Goal: Information Seeking & Learning: Check status

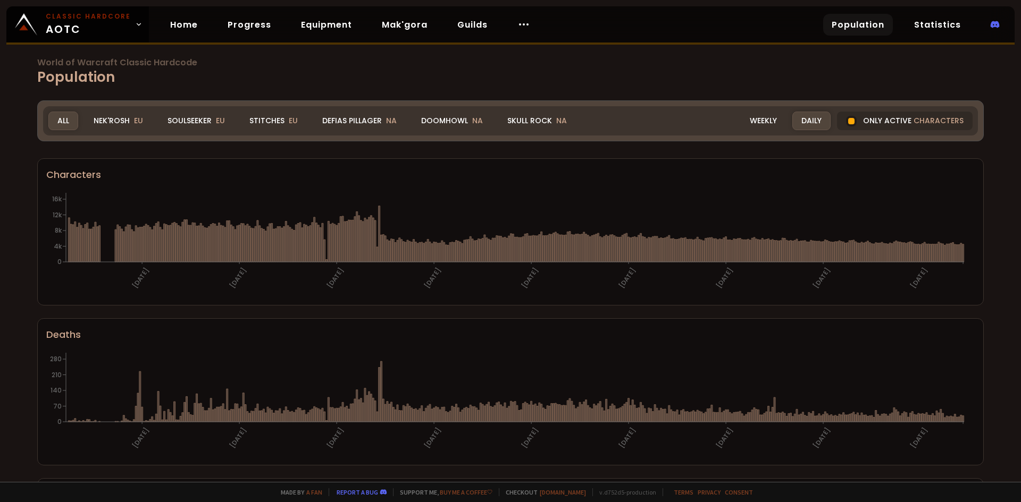
drag, startPoint x: 840, startPoint y: 116, endPoint x: 796, endPoint y: 121, distance: 43.8
click at [840, 116] on div "Only active characters" at bounding box center [905, 121] width 136 height 19
click at [763, 115] on div "Weekly" at bounding box center [763, 121] width 45 height 19
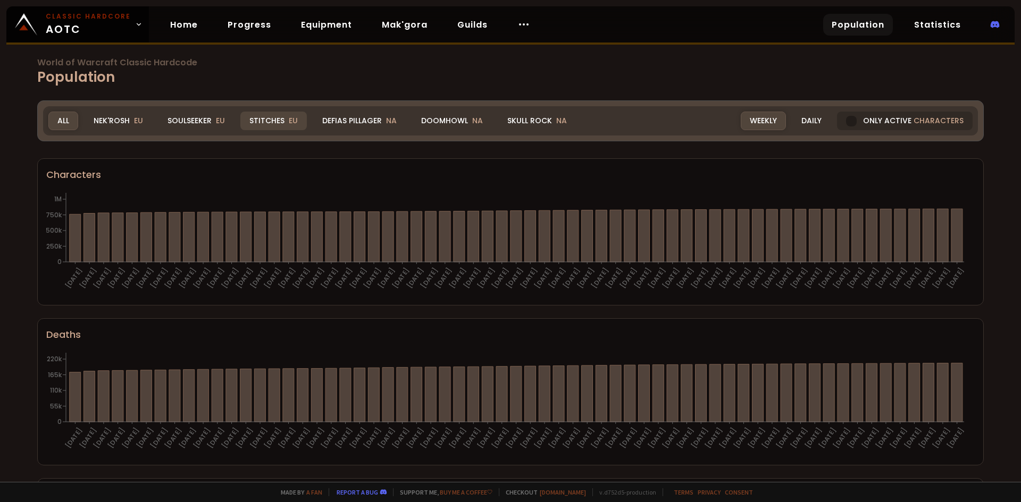
click at [275, 114] on div "Stitches EU" at bounding box center [273, 121] width 66 height 19
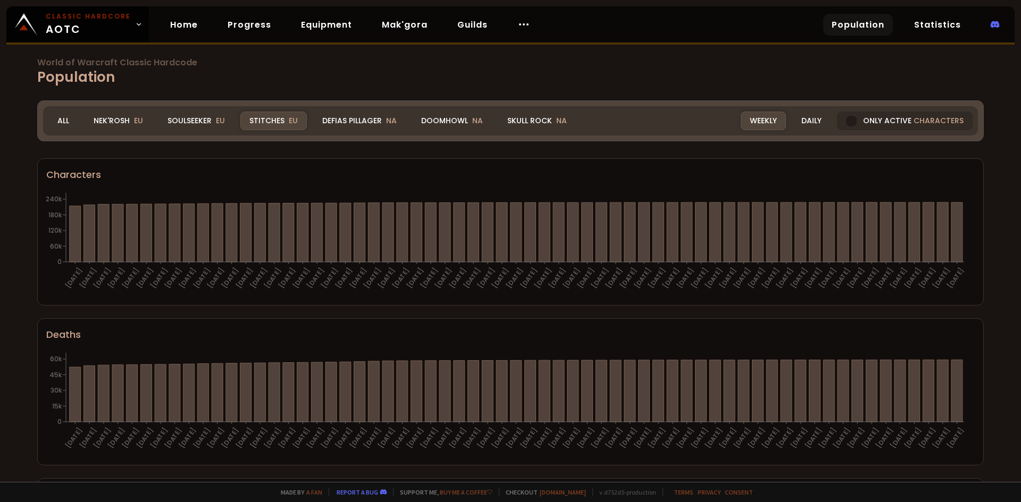
click at [804, 111] on div "Realm Stitches All Nek'Rosh EU Soulseeker EU Stitches EU Defias Pillager NA Doo…" at bounding box center [510, 120] width 935 height 29
click at [796, 117] on div "Daily" at bounding box center [811, 121] width 38 height 19
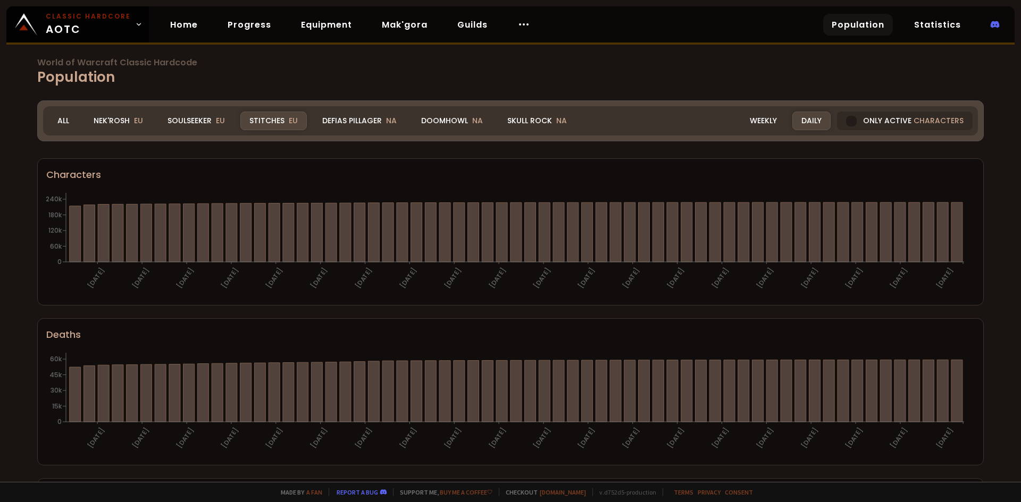
click at [796, 110] on div "Realm Stitches All Nek'Rosh EU Soulseeker EU Stitches EU Defias Pillager NA Doo…" at bounding box center [510, 120] width 935 height 29
click at [805, 124] on div "Daily" at bounding box center [811, 121] width 38 height 19
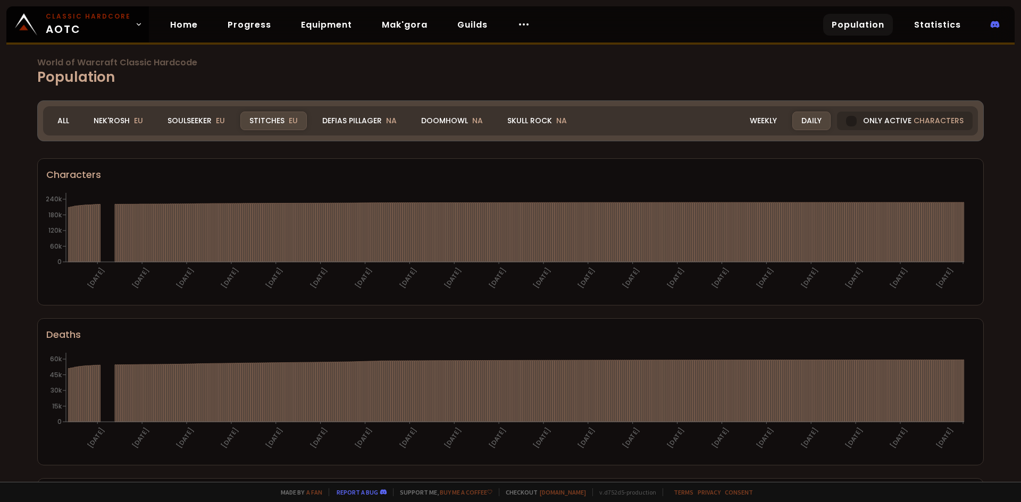
click at [828, 89] on div "World of Warcraft Classic Hardcode Population Realm Stitches All Nek'Rosh EU So…" at bounding box center [510, 241] width 1021 height 482
